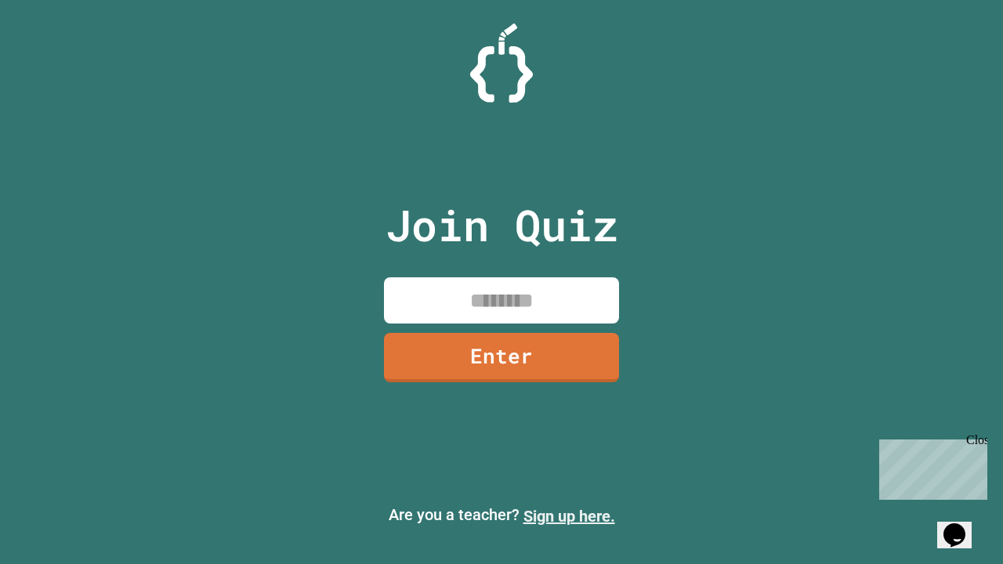
click at [569, 517] on link "Sign up here." at bounding box center [570, 516] width 92 height 19
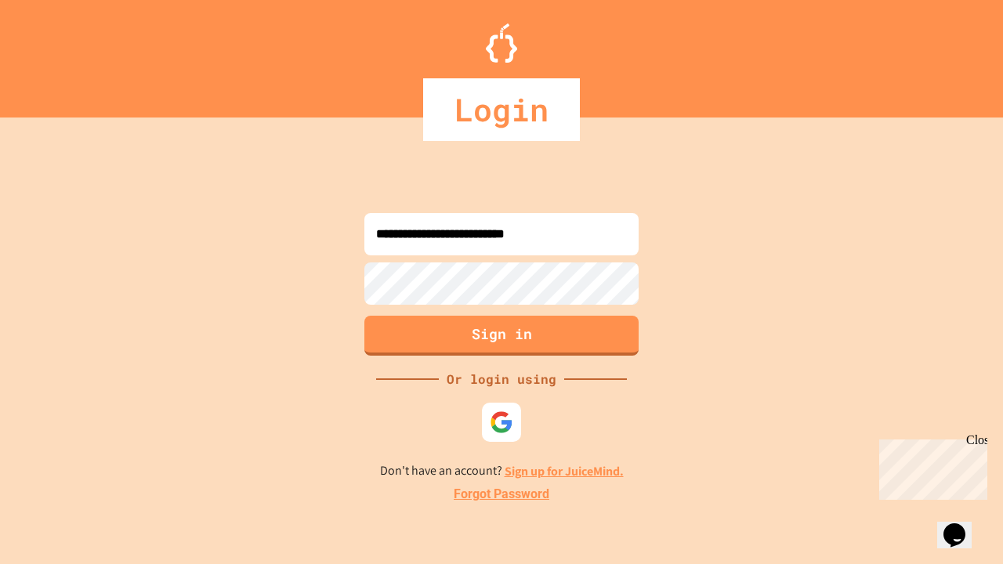
type input "**********"
